Goal: Find specific page/section: Find specific page/section

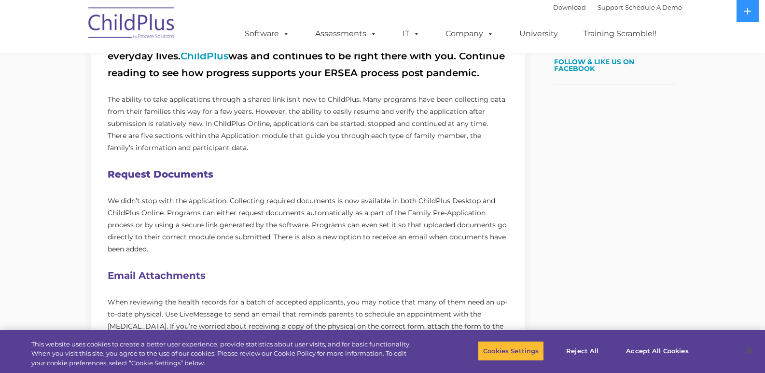
scroll to position [386, 0]
click at [640, 354] on button "Accept All Cookies" at bounding box center [657, 351] width 73 height 20
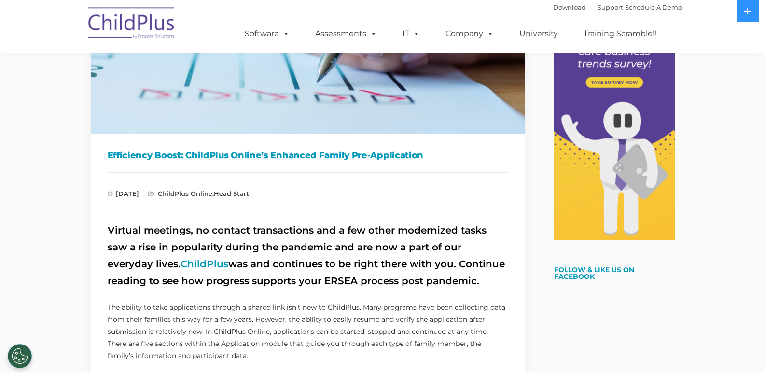
scroll to position [0, 0]
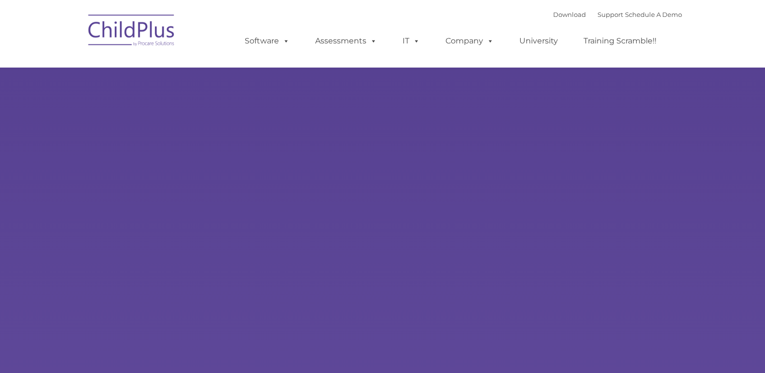
type input ""
select select "MEDIUM"
